Goal: Obtain resource: Download file/media

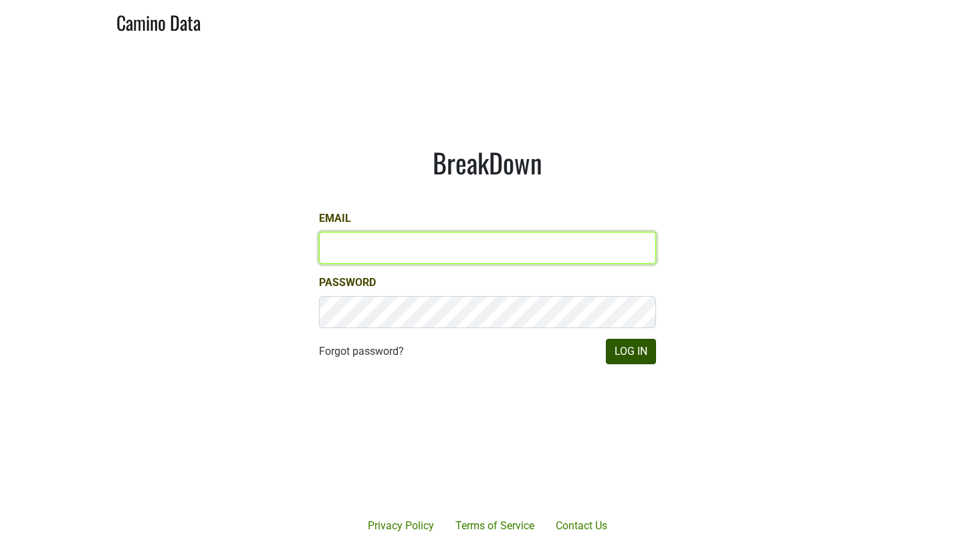
type input "[EMAIL_ADDRESS][DOMAIN_NAME]"
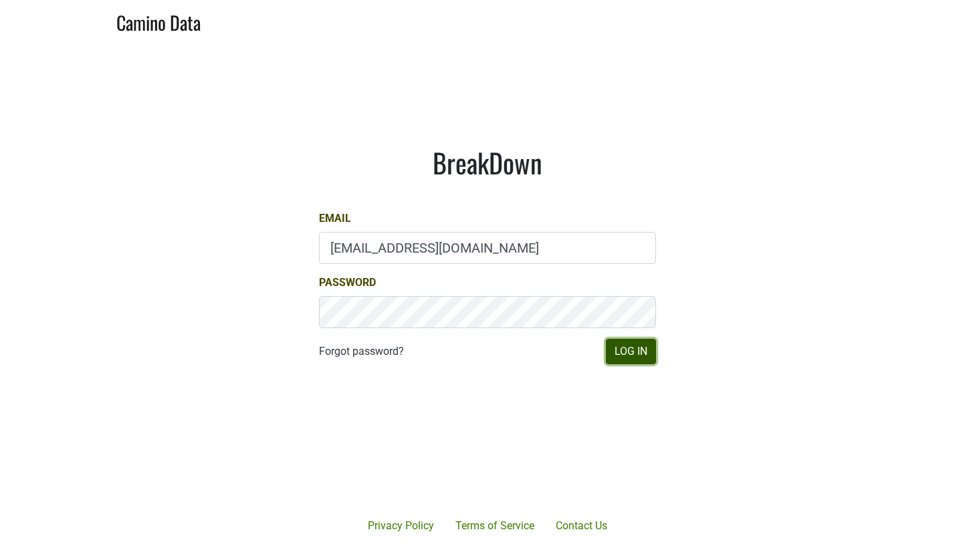
click at [627, 344] on button "Log In" at bounding box center [631, 351] width 50 height 25
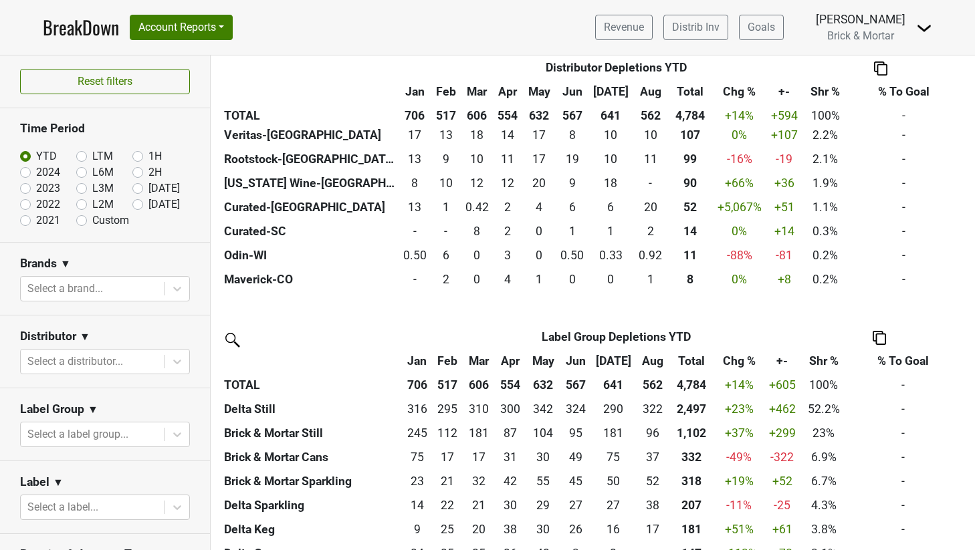
scroll to position [570, 0]
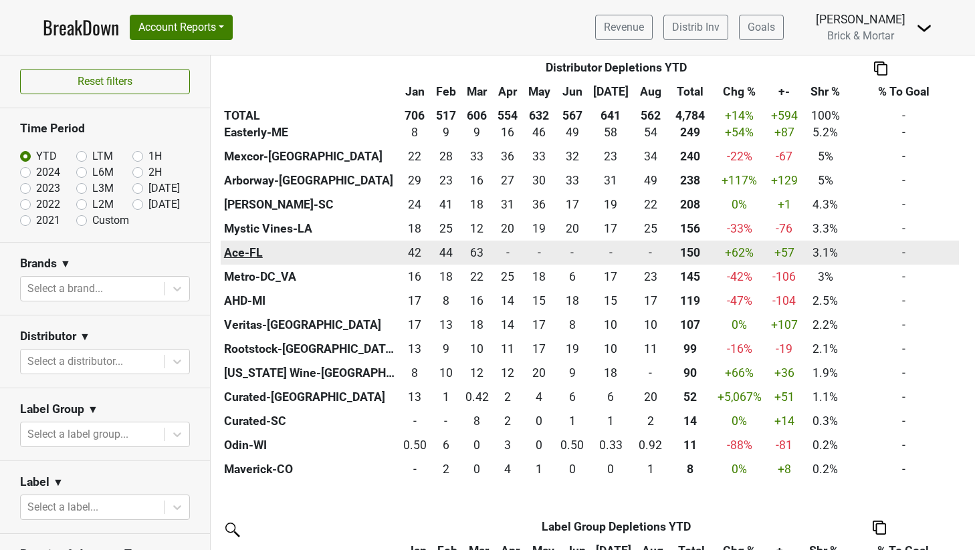
click at [245, 251] on th "Ace-FL" at bounding box center [310, 253] width 178 height 24
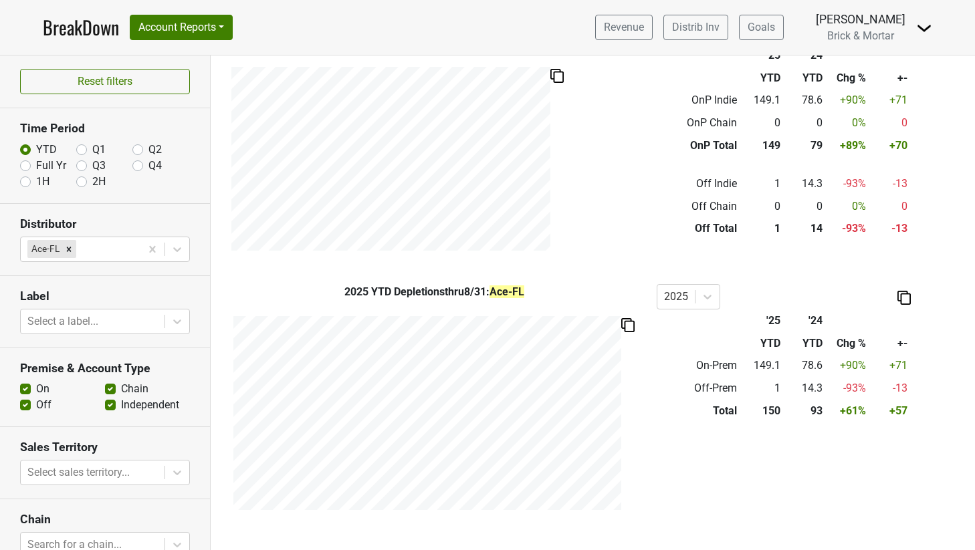
scroll to position [594, 0]
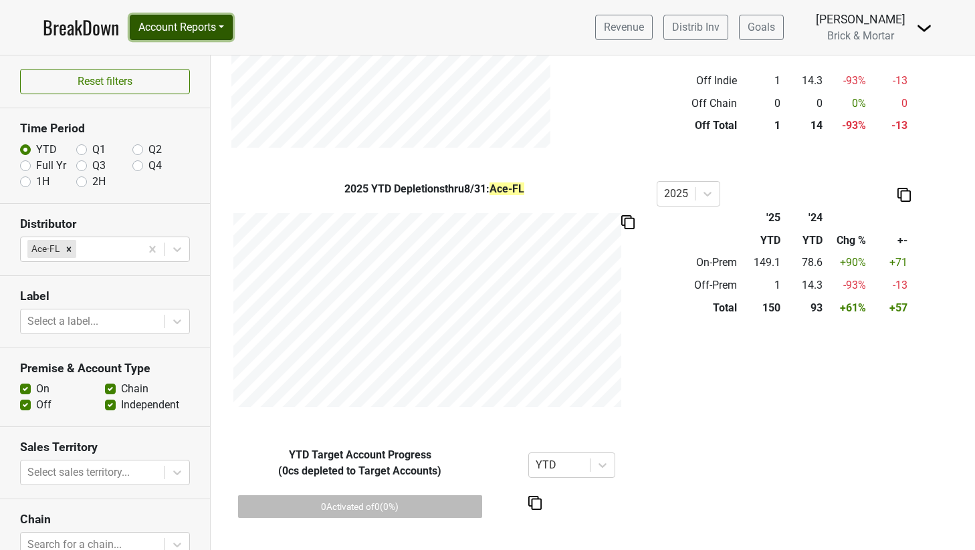
click at [225, 23] on button "Account Reports" at bounding box center [181, 27] width 103 height 25
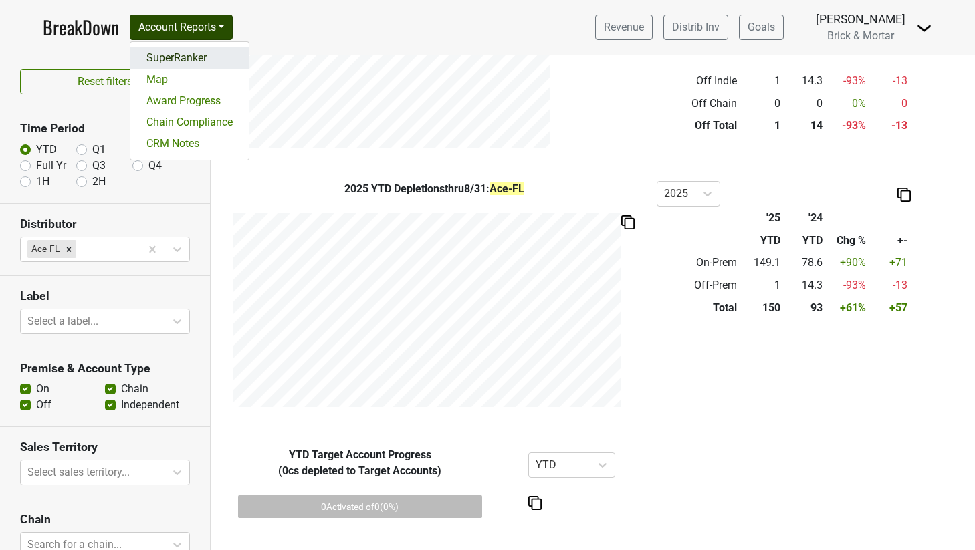
click at [203, 64] on link "SuperRanker" at bounding box center [189, 57] width 118 height 21
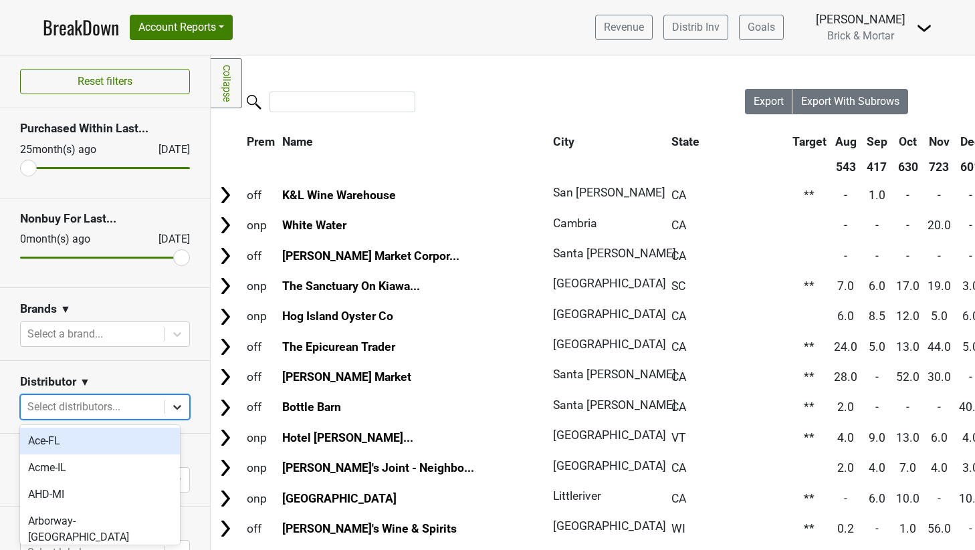
click at [166, 397] on div at bounding box center [177, 407] width 24 height 24
click at [126, 446] on div "Ace-FL" at bounding box center [100, 441] width 160 height 27
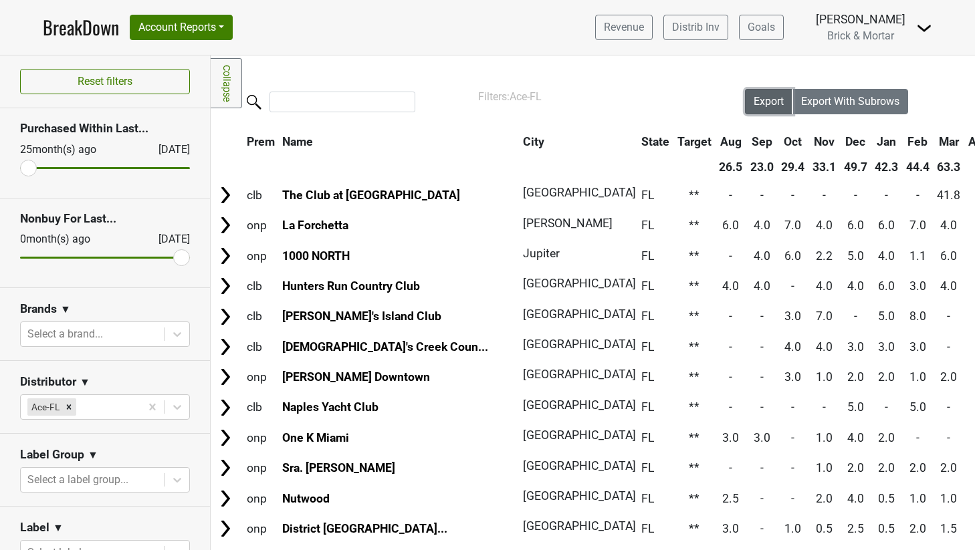
click at [754, 106] on span "Export" at bounding box center [769, 101] width 30 height 13
